Goal: Information Seeking & Learning: Learn about a topic

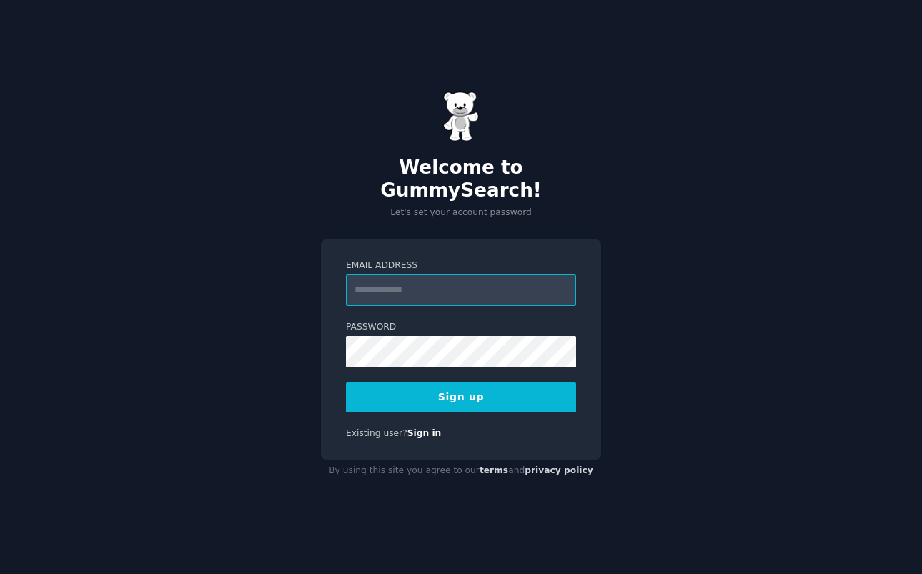
click at [415, 280] on input "Email Address" at bounding box center [461, 290] width 230 height 31
type input "**********"
click at [461, 385] on button "Sign up" at bounding box center [461, 397] width 230 height 30
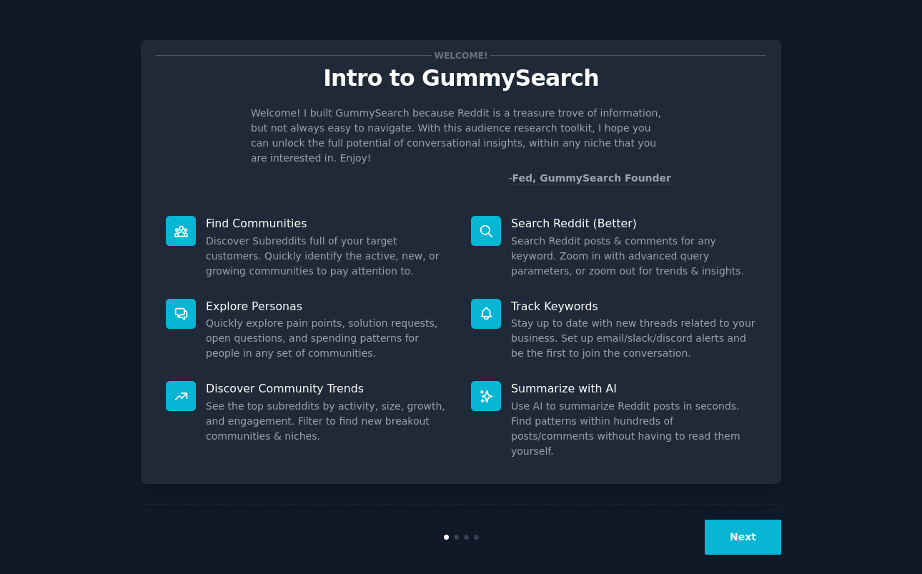
click at [745, 520] on button "Next" at bounding box center [743, 537] width 76 height 35
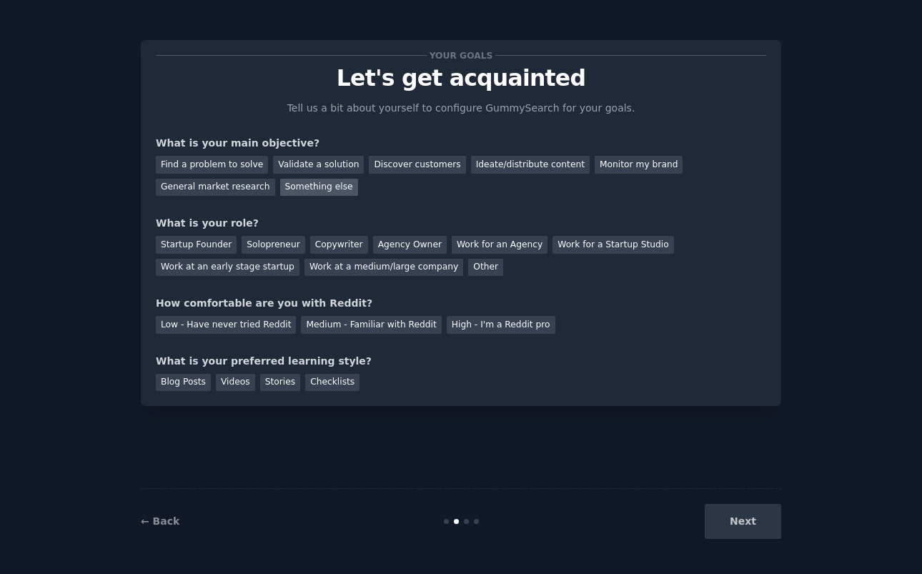
click at [302, 187] on div "Something else" at bounding box center [319, 188] width 78 height 18
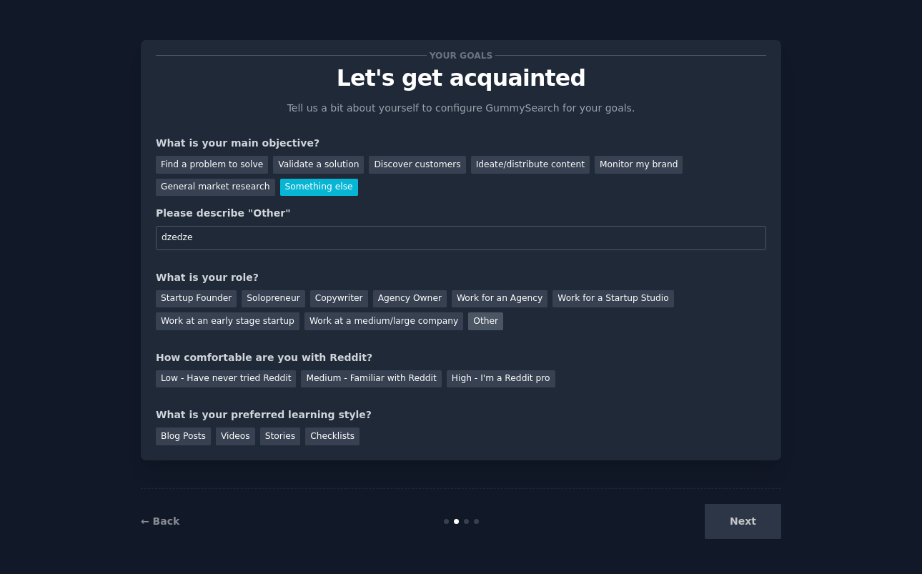
type input "dzedze"
click at [468, 317] on div "Other" at bounding box center [485, 321] width 35 height 18
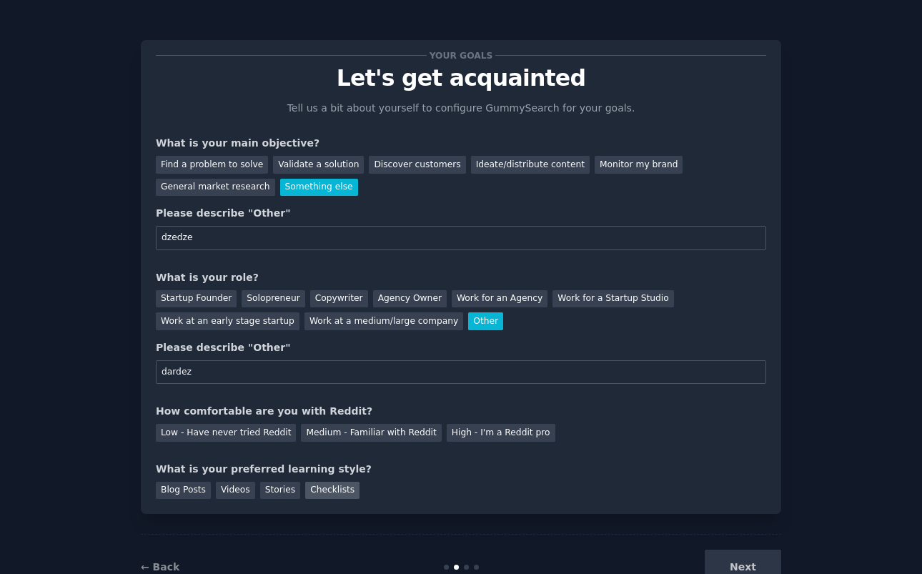
type input "dardez"
click at [332, 485] on div "Checklists" at bounding box center [332, 491] width 54 height 18
click at [327, 431] on div "Medium - Familiar with Reddit" at bounding box center [371, 433] width 140 height 18
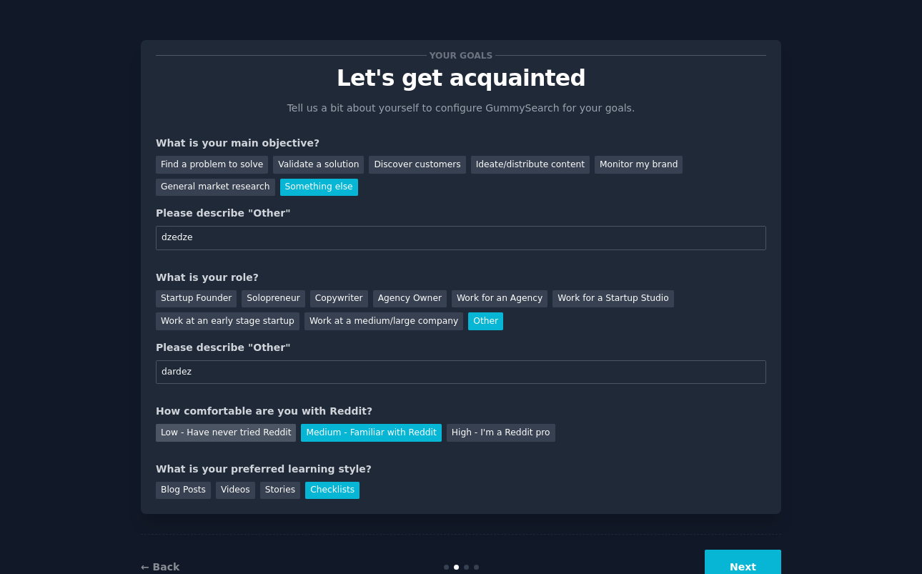
click at [265, 427] on div "Low - Have never tried Reddit" at bounding box center [226, 433] width 140 height 18
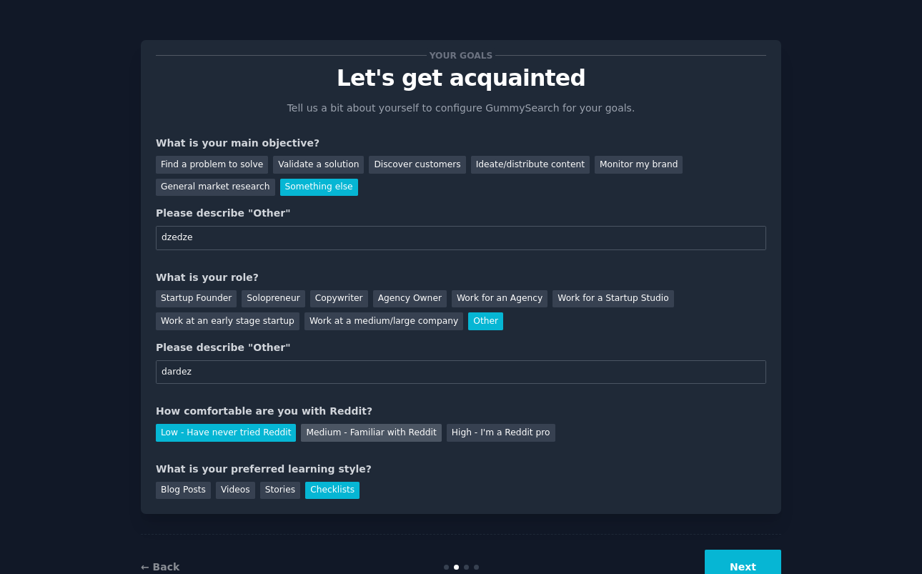
click at [354, 437] on div "Medium - Familiar with Reddit" at bounding box center [371, 433] width 140 height 18
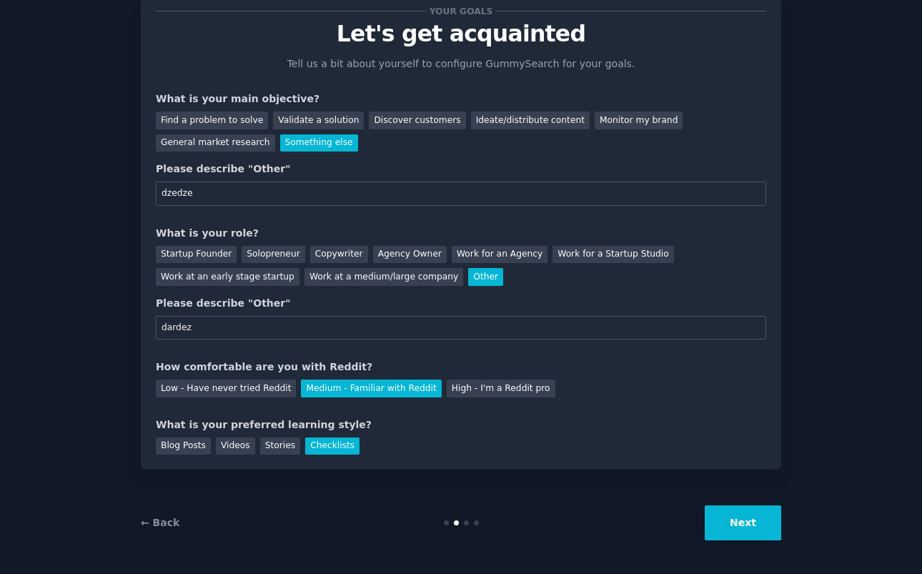
scroll to position [44, 0]
click at [728, 516] on button "Next" at bounding box center [743, 523] width 76 height 35
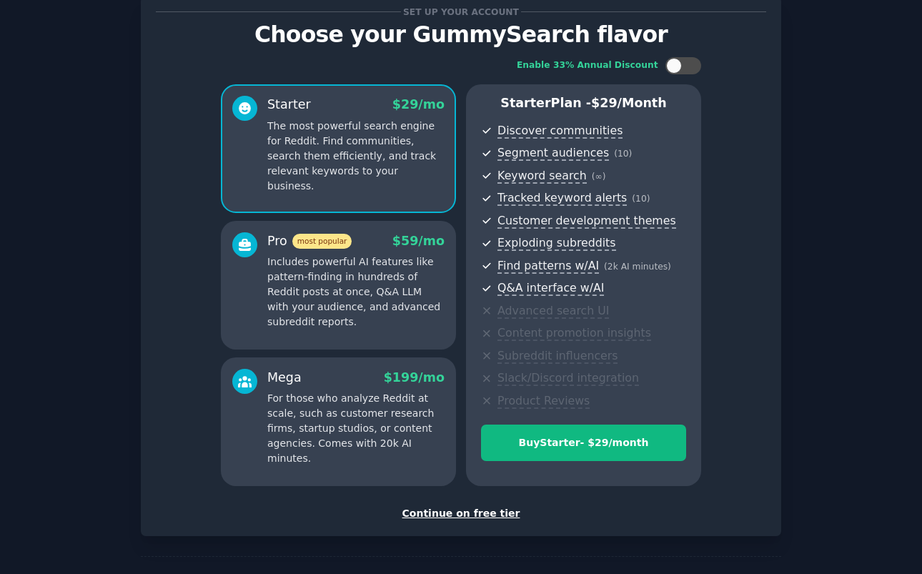
click at [472, 510] on div "Continue on free tier" at bounding box center [461, 513] width 610 height 15
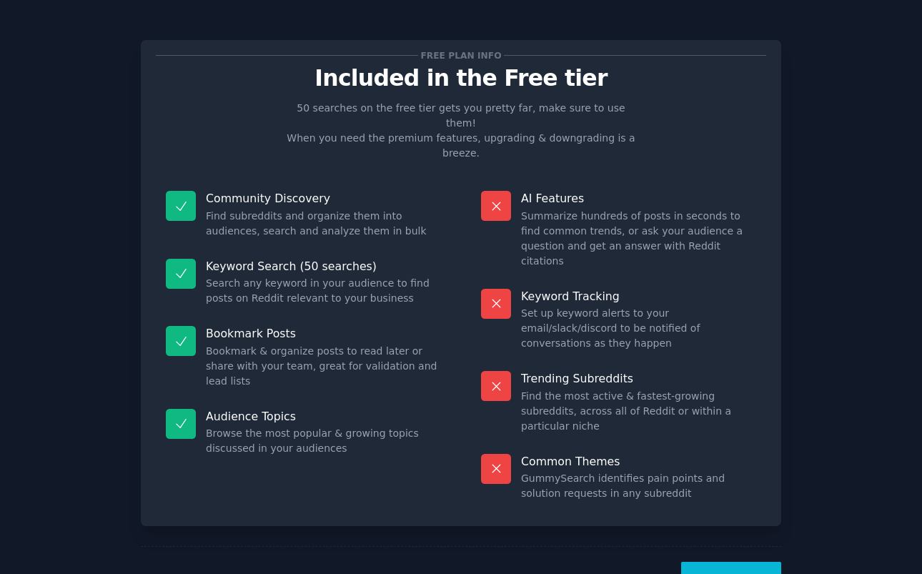
click at [728, 562] on button "Let's Go!" at bounding box center [731, 579] width 100 height 35
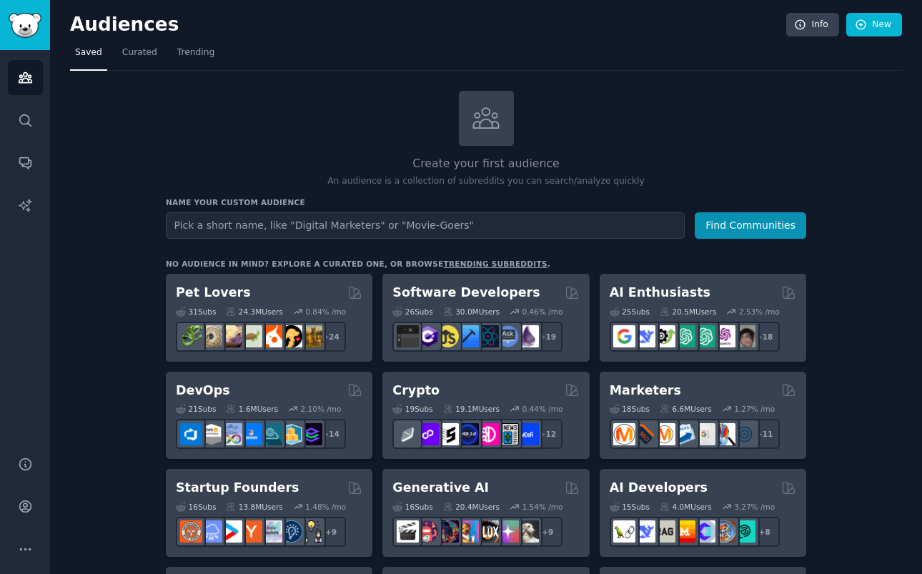
click at [329, 220] on input "text" at bounding box center [425, 225] width 519 height 26
type input "slide jewels"
click at [751, 224] on button "Find Communities" at bounding box center [751, 225] width 112 height 26
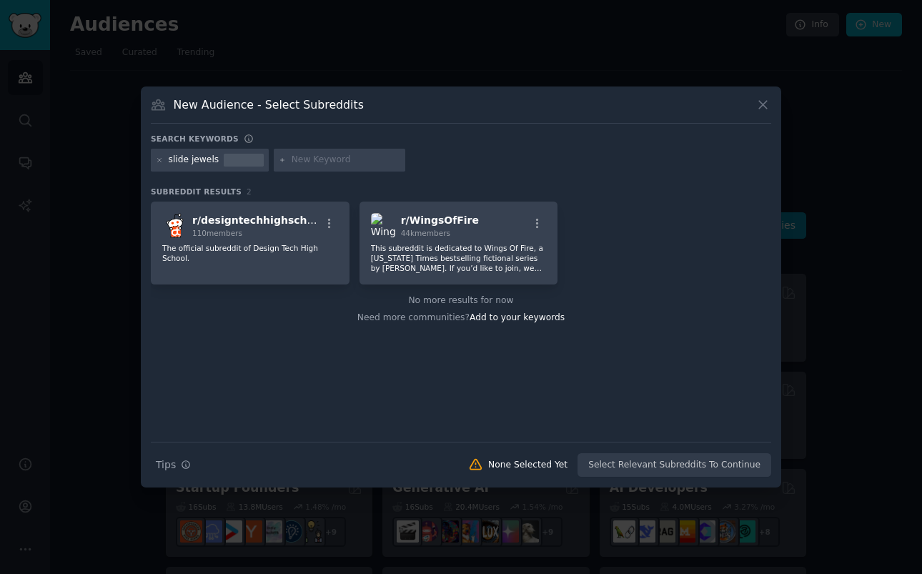
click at [673, 462] on div "Search Tips Tips None Selected Yet Select Relevant Subreddits To Continue" at bounding box center [461, 460] width 620 height 36
click at [653, 463] on div "Search Tips Tips None Selected Yet Select Relevant Subreddits To Continue" at bounding box center [461, 460] width 620 height 36
click at [556, 468] on div "None Selected Yet" at bounding box center [527, 465] width 79 height 13
click at [764, 105] on icon at bounding box center [763, 104] width 15 height 15
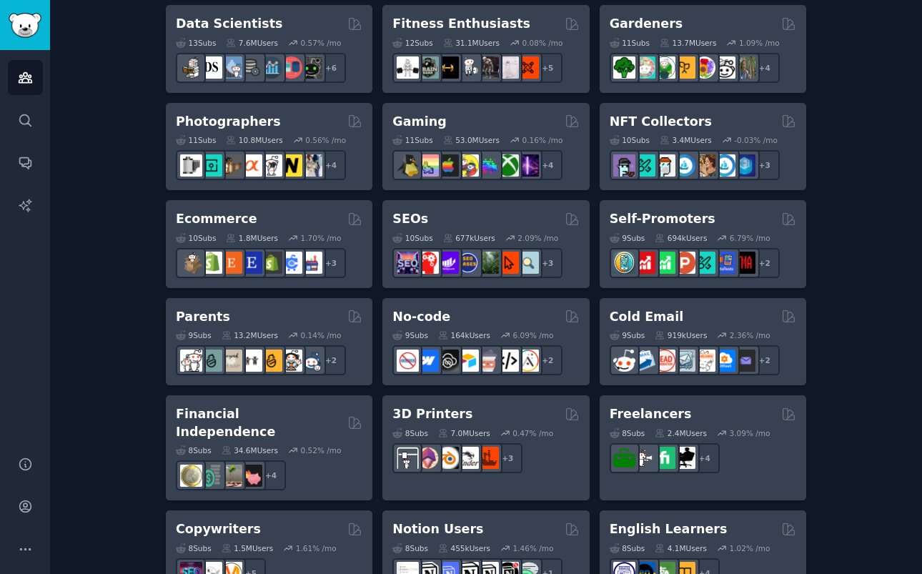
scroll to position [683, 0]
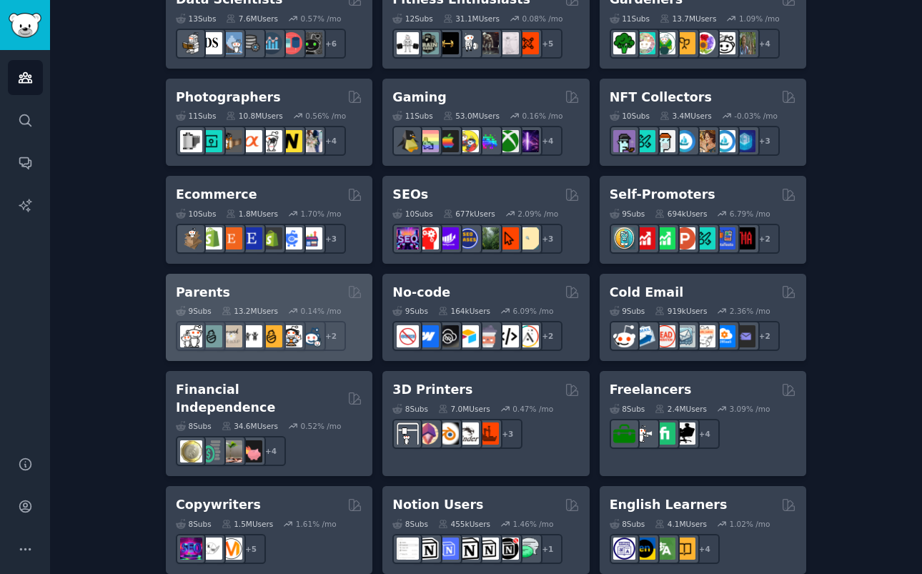
click at [209, 290] on h2 "Parents" at bounding box center [203, 293] width 54 height 18
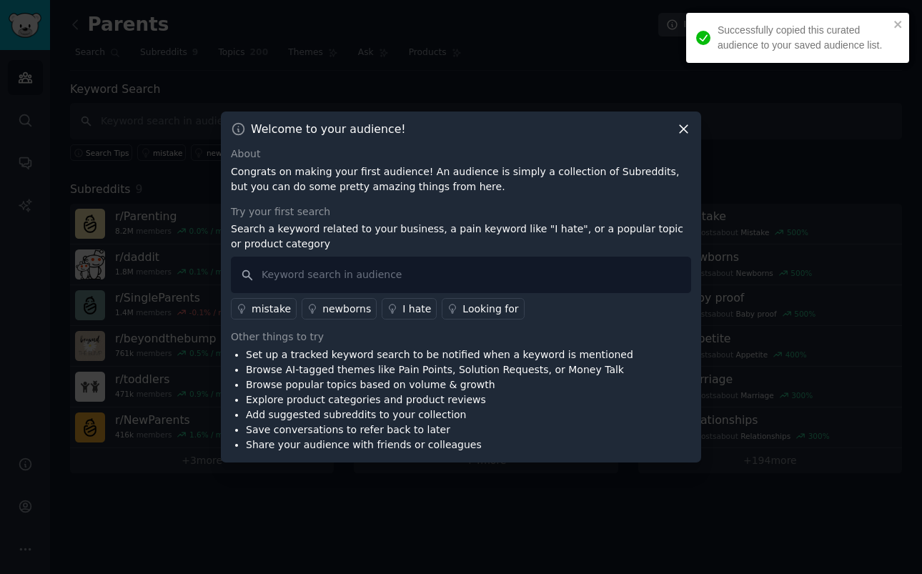
click at [686, 130] on icon at bounding box center [683, 129] width 15 height 15
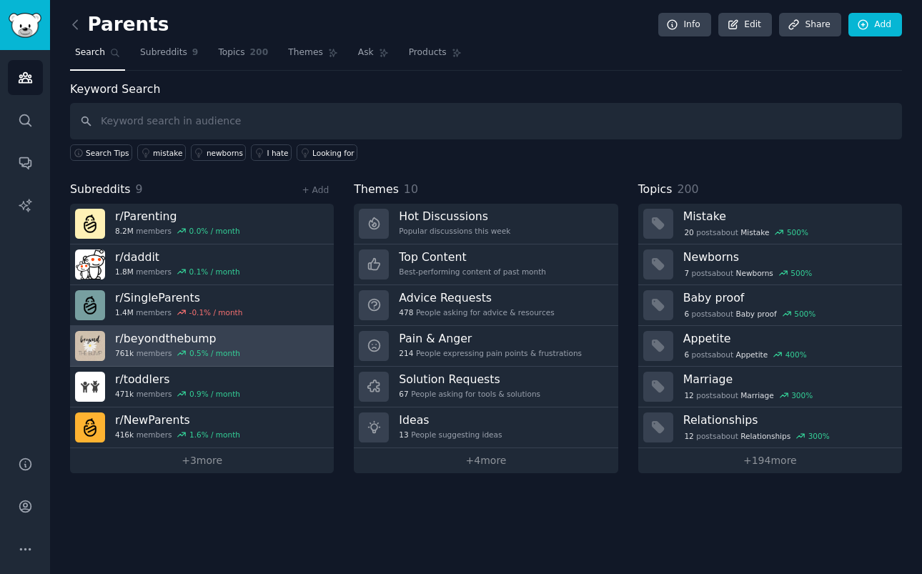
click at [250, 335] on link "r/ beyondthebump 761k members 0.5 % / month" at bounding box center [202, 346] width 264 height 41
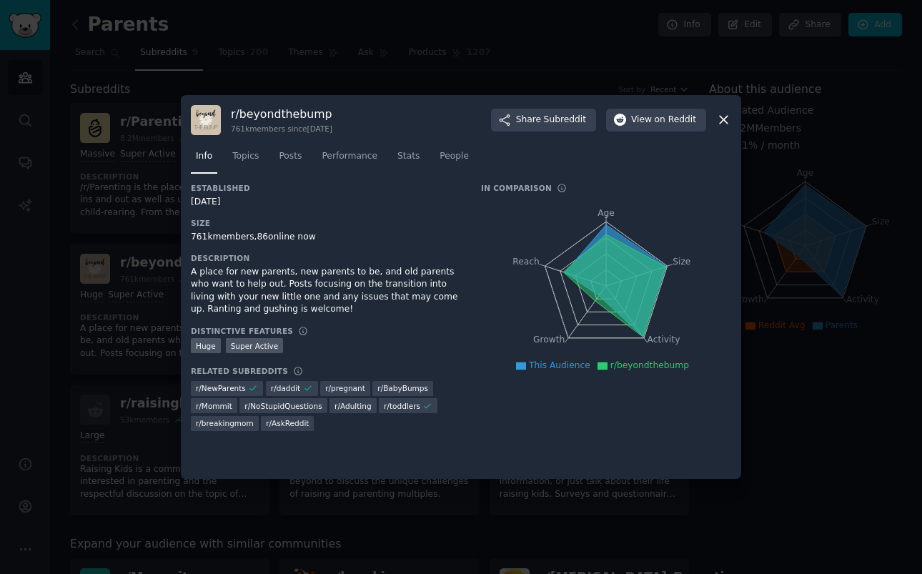
click at [267, 162] on nav "Info Topics Posts Performance Stats People" at bounding box center [461, 159] width 540 height 29
click at [260, 159] on link "Topics" at bounding box center [245, 159] width 36 height 29
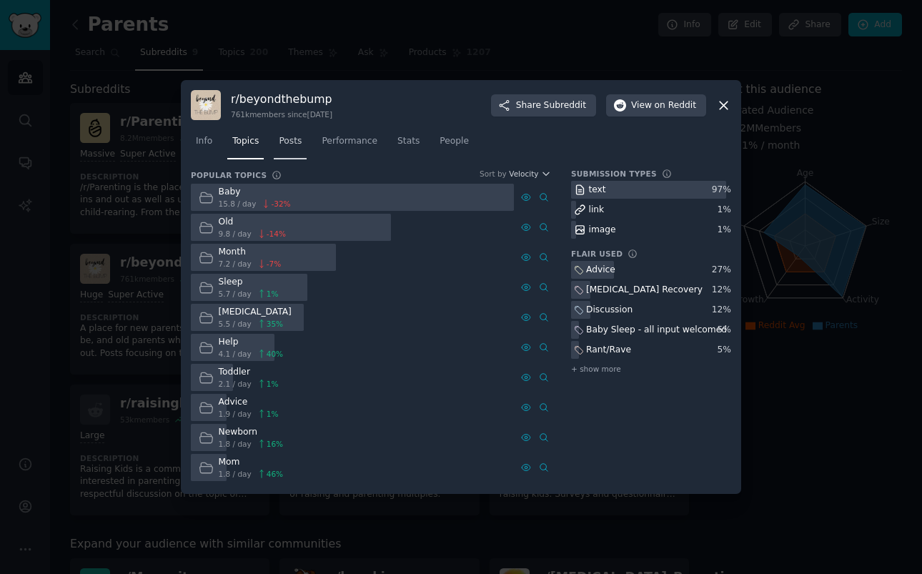
click at [292, 157] on link "Posts" at bounding box center [290, 144] width 33 height 29
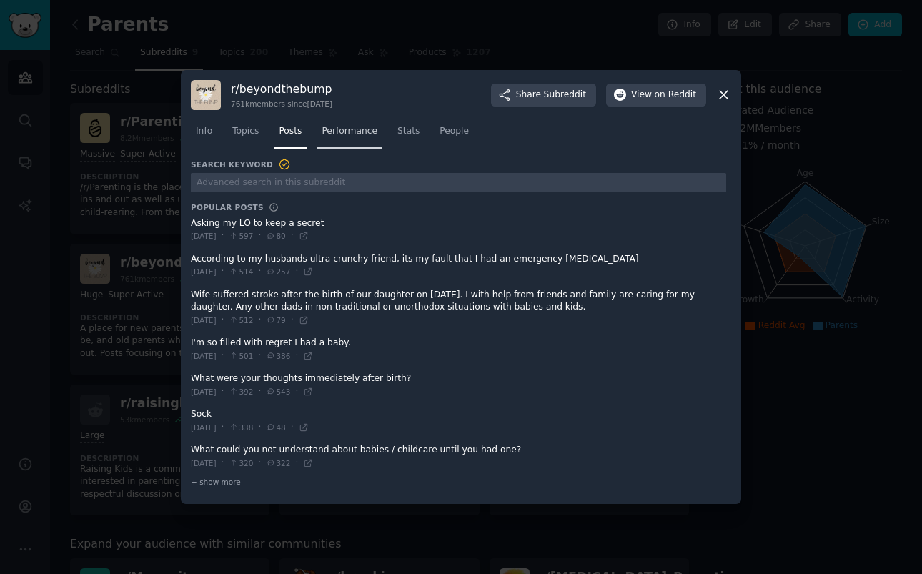
click at [358, 135] on span "Performance" at bounding box center [350, 131] width 56 height 13
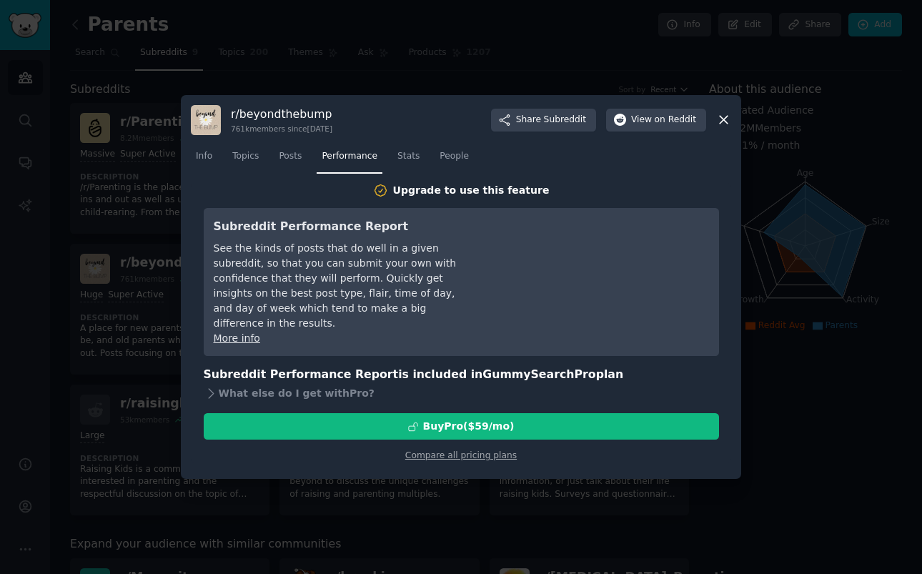
click at [98, 265] on div at bounding box center [461, 287] width 922 height 574
